Goal: Information Seeking & Learning: Learn about a topic

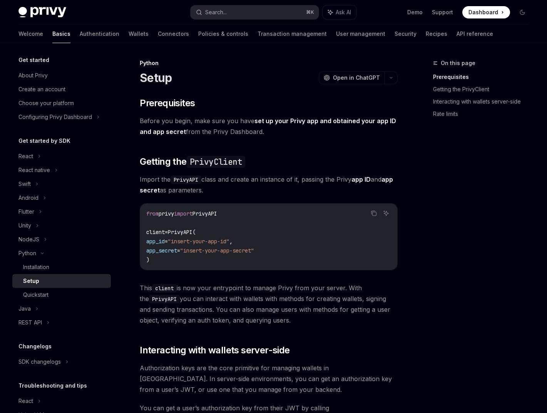
click at [247, 119] on span "Before you begin, make sure you have set up your Privy app and obtained your ap…" at bounding box center [269, 127] width 258 height 22
click at [129, 34] on link "Wallets" at bounding box center [139, 34] width 20 height 18
type textarea "*"
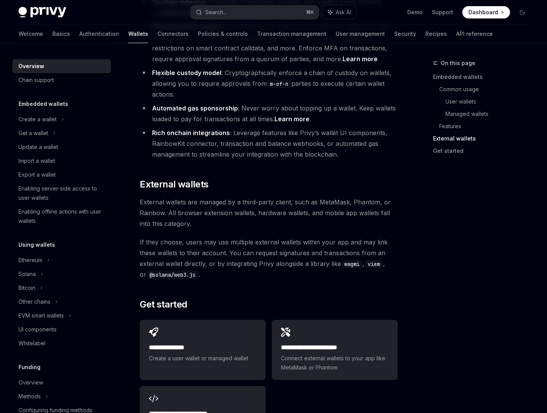
scroll to position [1074, 0]
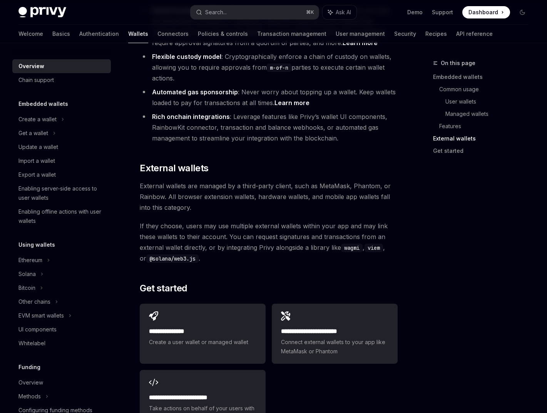
drag, startPoint x: 140, startPoint y: 149, endPoint x: 0, endPoint y: 269, distance: 184.4
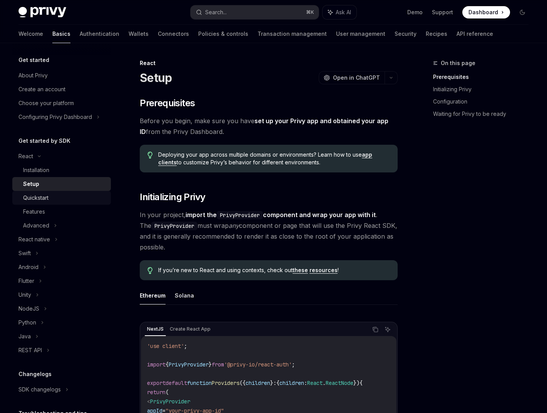
click at [57, 199] on div "Quickstart" at bounding box center [64, 197] width 83 height 9
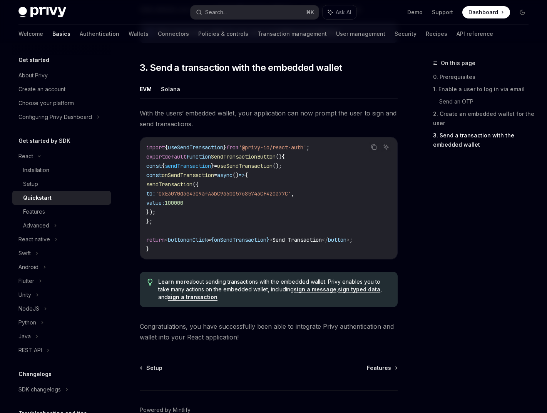
scroll to position [704, 0]
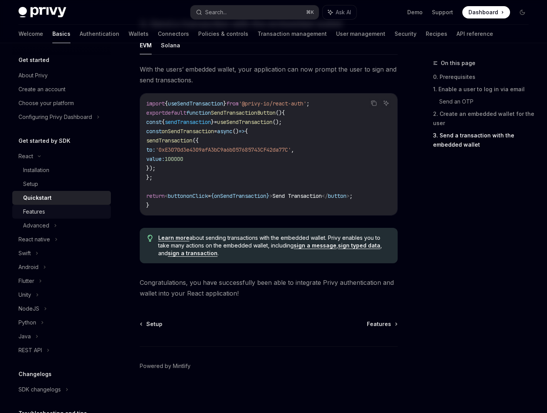
click at [59, 211] on div "Features" at bounding box center [64, 211] width 83 height 9
type textarea "*"
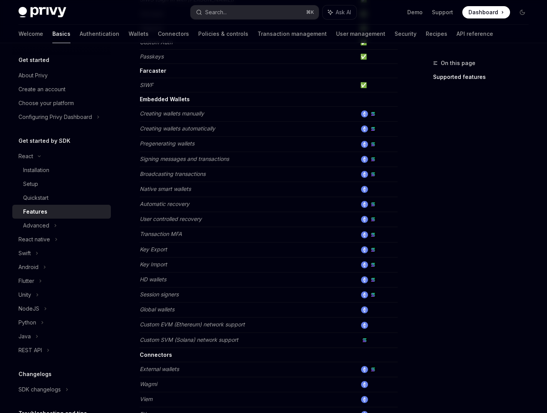
scroll to position [406, 0]
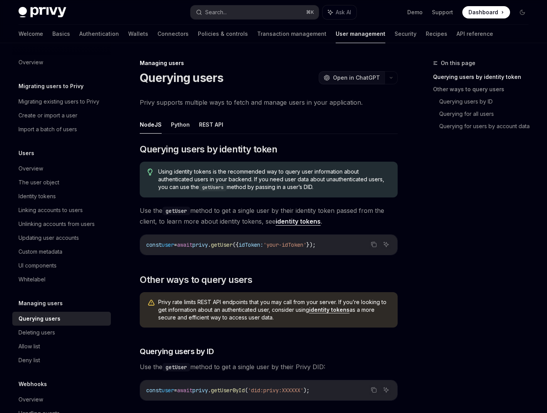
click at [379, 76] on span "Open in ChatGPT" at bounding box center [356, 78] width 47 height 8
click at [72, 304] on div "Managing users" at bounding box center [61, 303] width 99 height 9
click at [174, 124] on button "Python" at bounding box center [180, 125] width 19 height 18
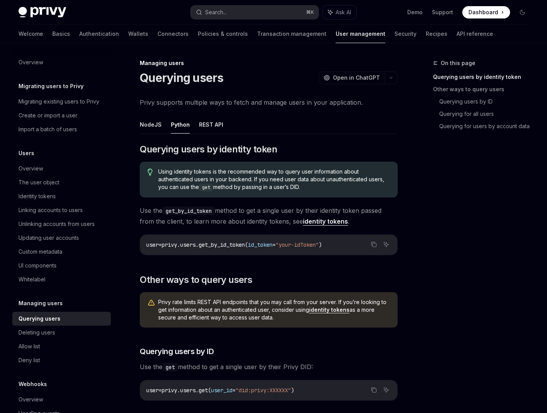
click at [195, 124] on ul "NodeJS Python REST API" at bounding box center [269, 125] width 258 height 18
click at [157, 126] on button "NodeJS" at bounding box center [151, 125] width 22 height 18
type textarea "*"
